Goal: Task Accomplishment & Management: Use online tool/utility

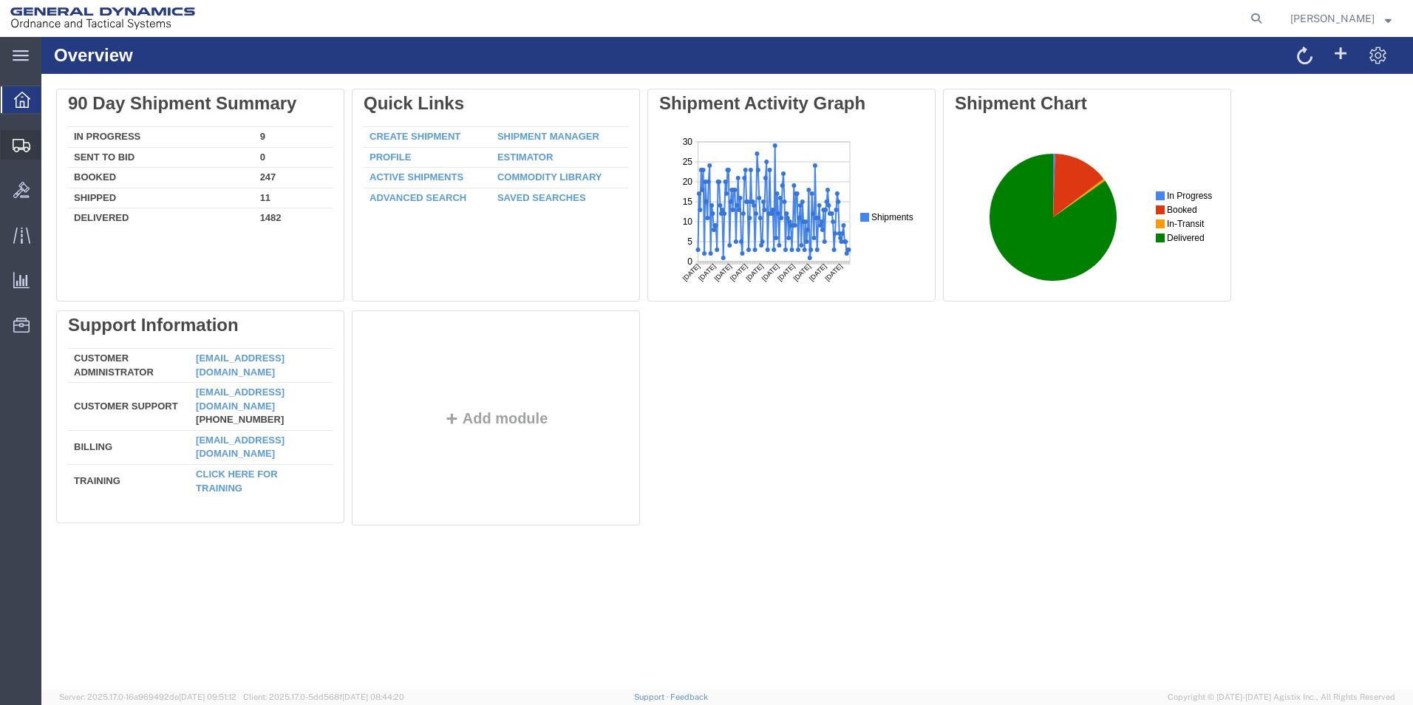
click at [0, 0] on span "Create from Template" at bounding box center [0, 0] width 0 height 0
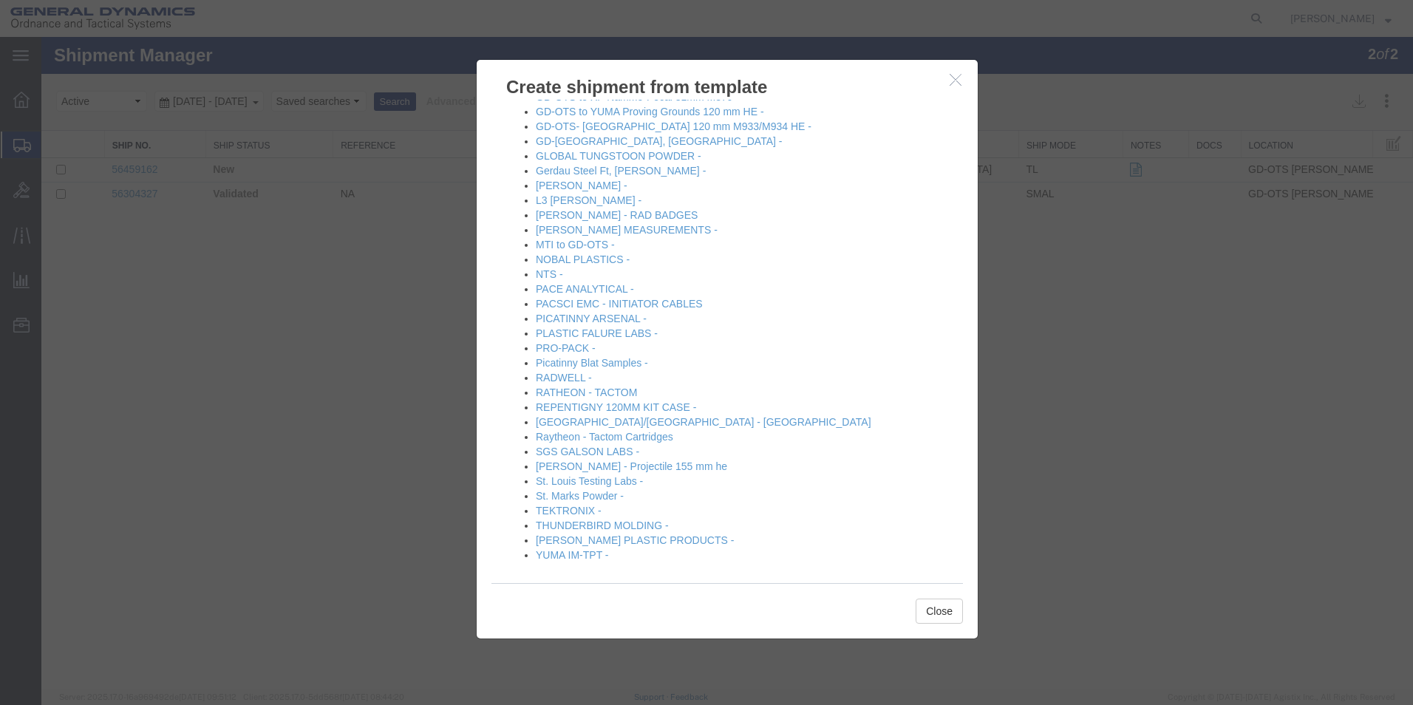
scroll to position [636, 0]
click at [586, 549] on link "YUMA IM-TPT -" at bounding box center [572, 550] width 73 height 12
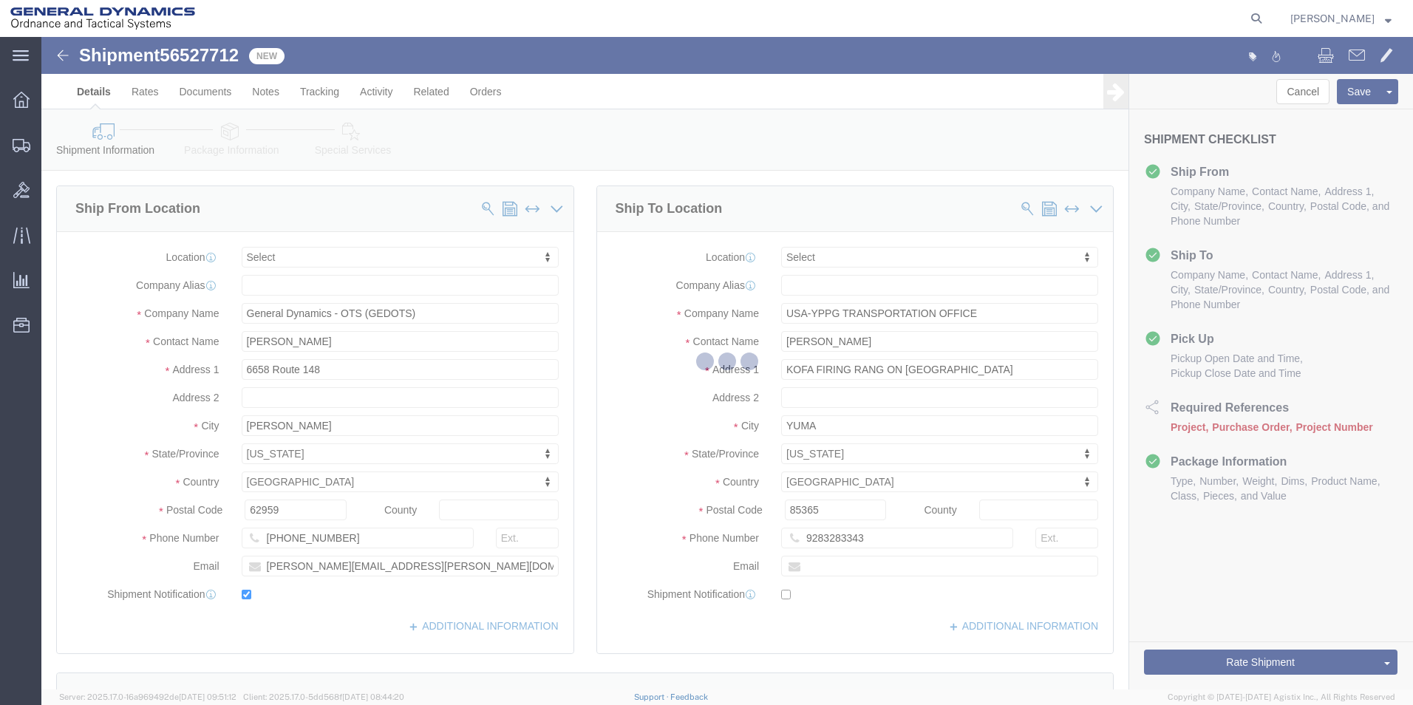
select select
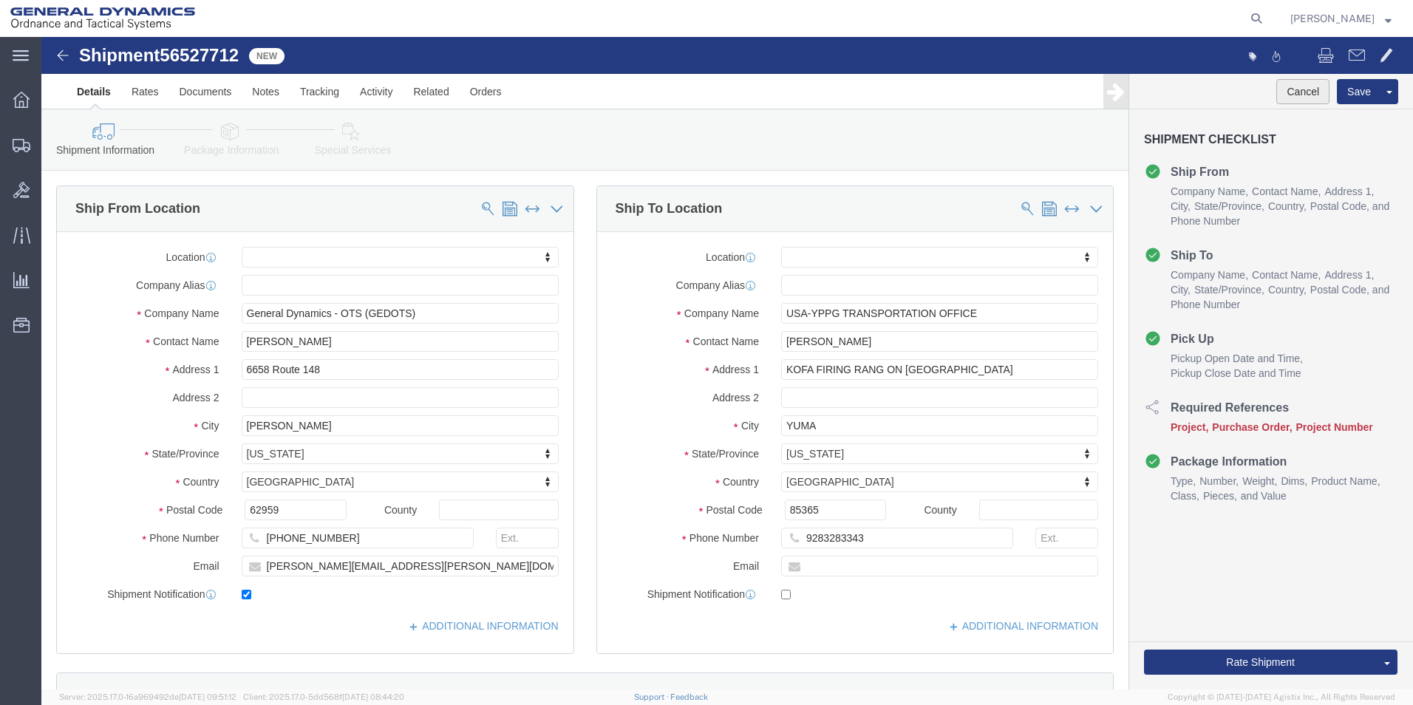
click button "Cancel"
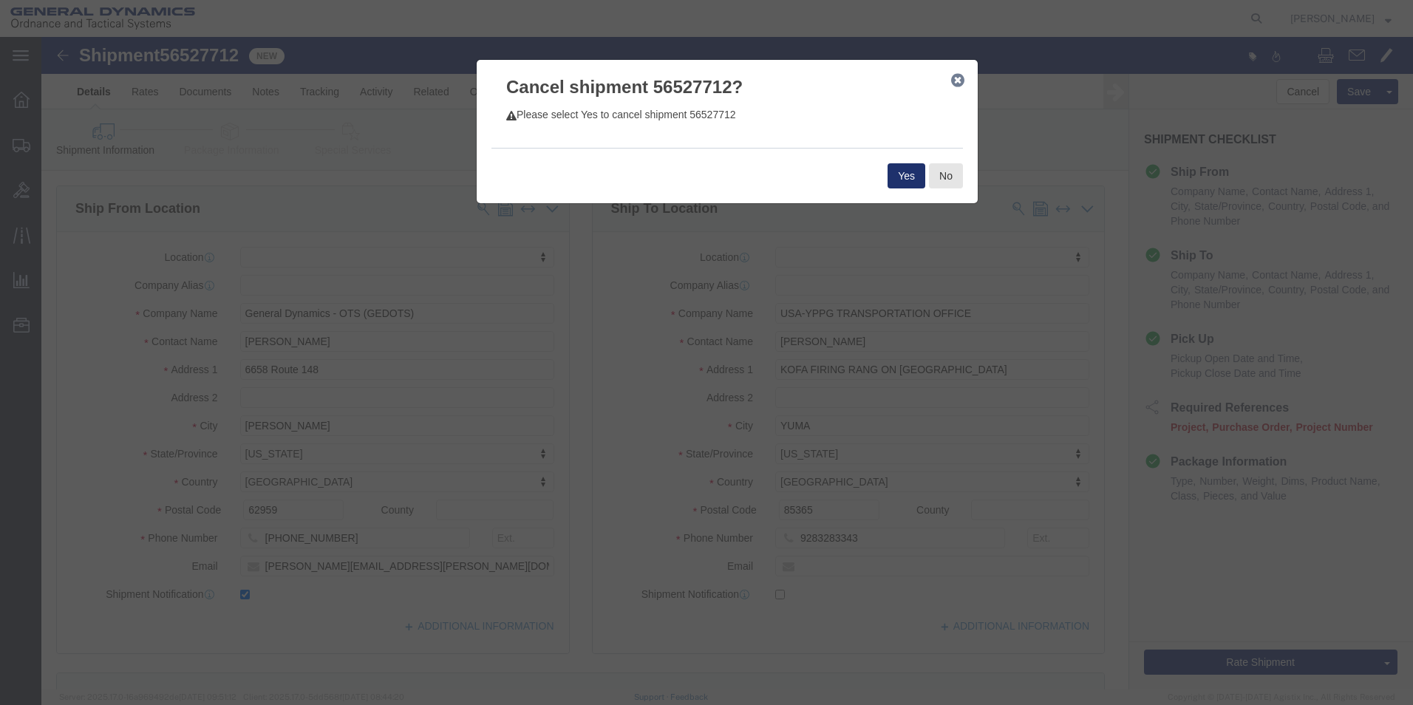
click button "Yes"
